Goal: Navigation & Orientation: Find specific page/section

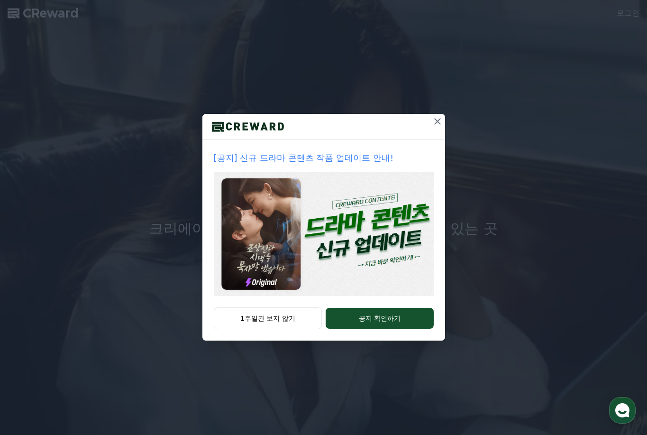
click at [345, 245] on img at bounding box center [324, 234] width 220 height 124
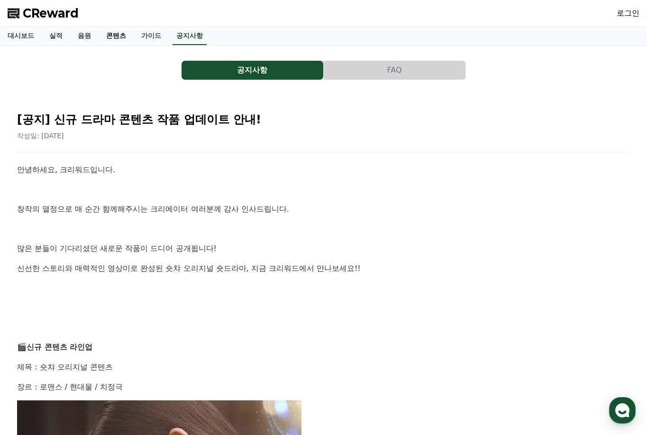
click at [104, 39] on link "콘텐츠" at bounding box center [116, 36] width 35 height 18
